Goal: Navigation & Orientation: Understand site structure

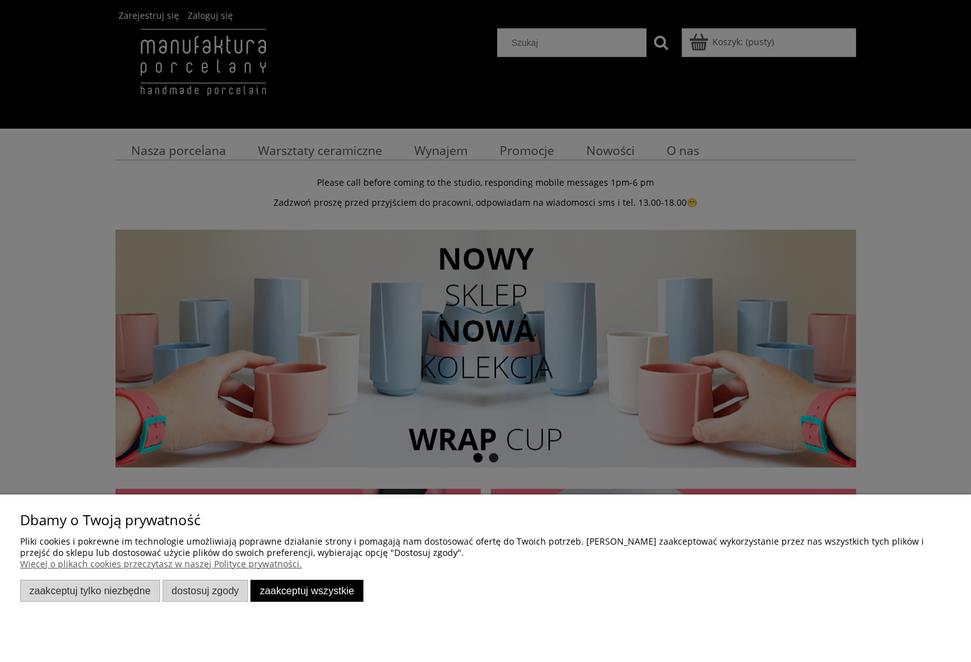
click at [290, 596] on button "Zaakceptuj wszystkie" at bounding box center [306, 591] width 113 height 22
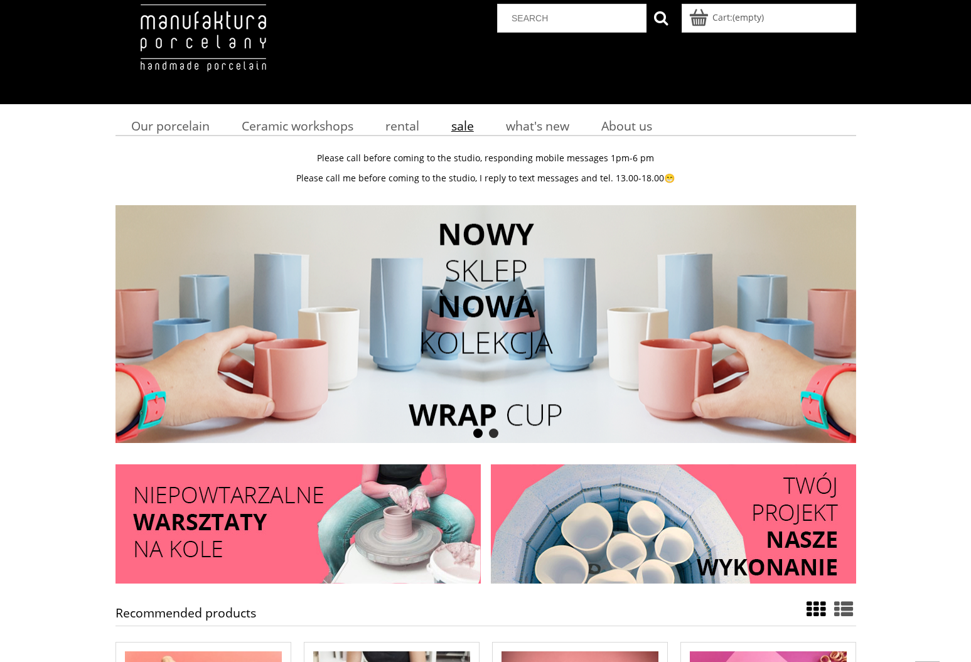
scroll to position [23, 0]
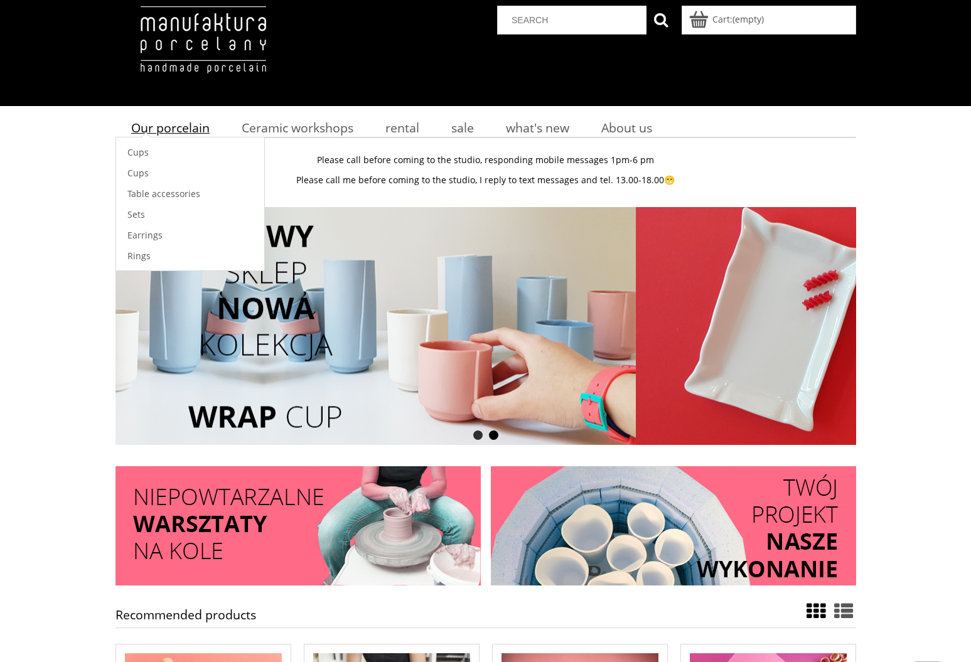
click at [175, 131] on span "Our porcelain" at bounding box center [170, 127] width 78 height 17
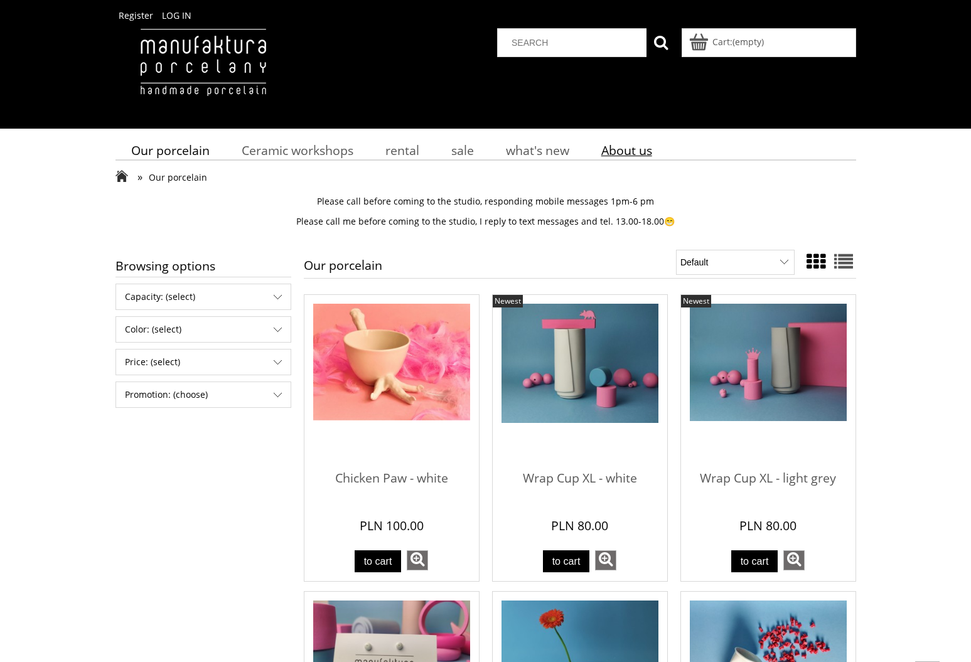
click at [626, 147] on span "About us" at bounding box center [626, 150] width 51 height 17
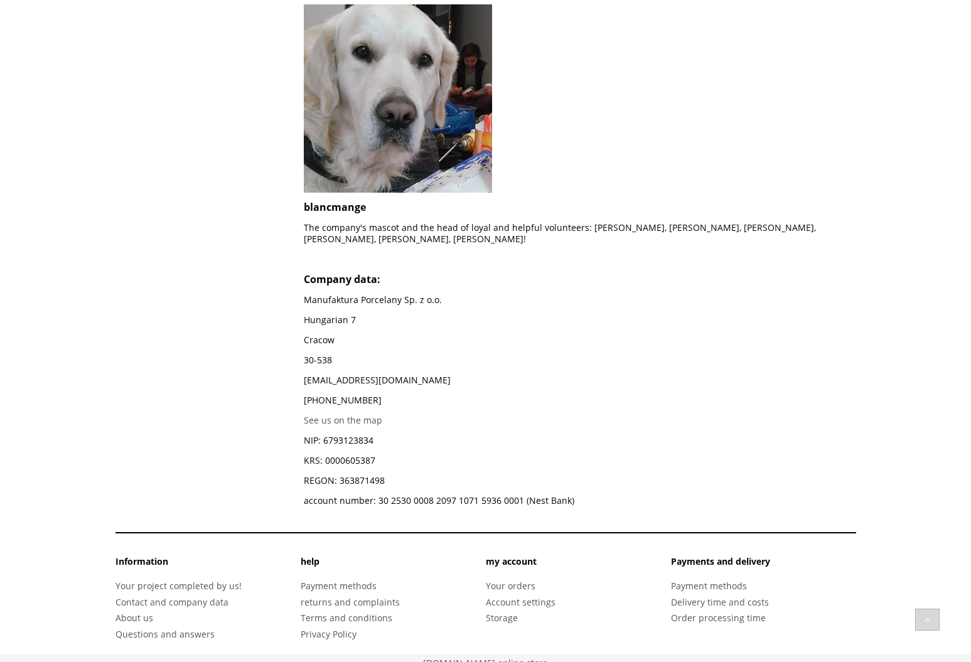
scroll to position [1114, 0]
click at [212, 581] on link "Your project completed by us!" at bounding box center [178, 587] width 126 height 12
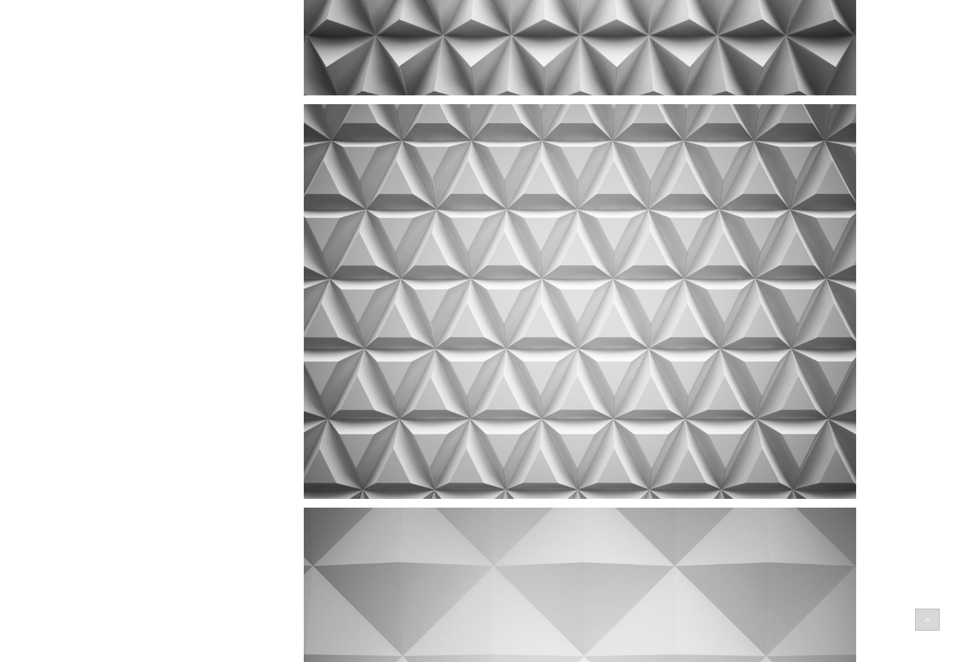
scroll to position [4075, 0]
